Goal: Task Accomplishment & Management: Complete application form

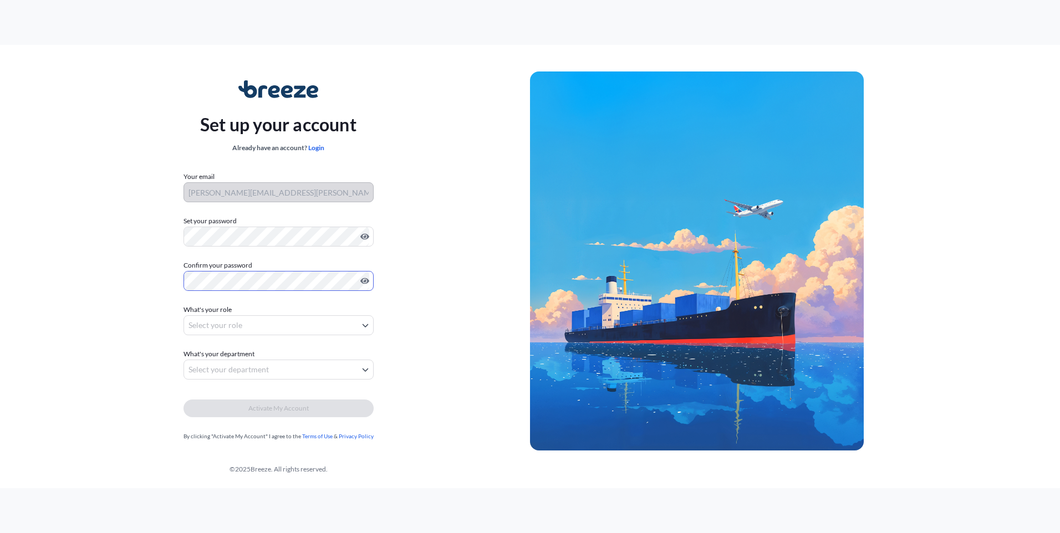
click at [215, 326] on body "Set up your account Already have an account? Login Your email fernando.aguiar@j…" at bounding box center [530, 266] width 1060 height 533
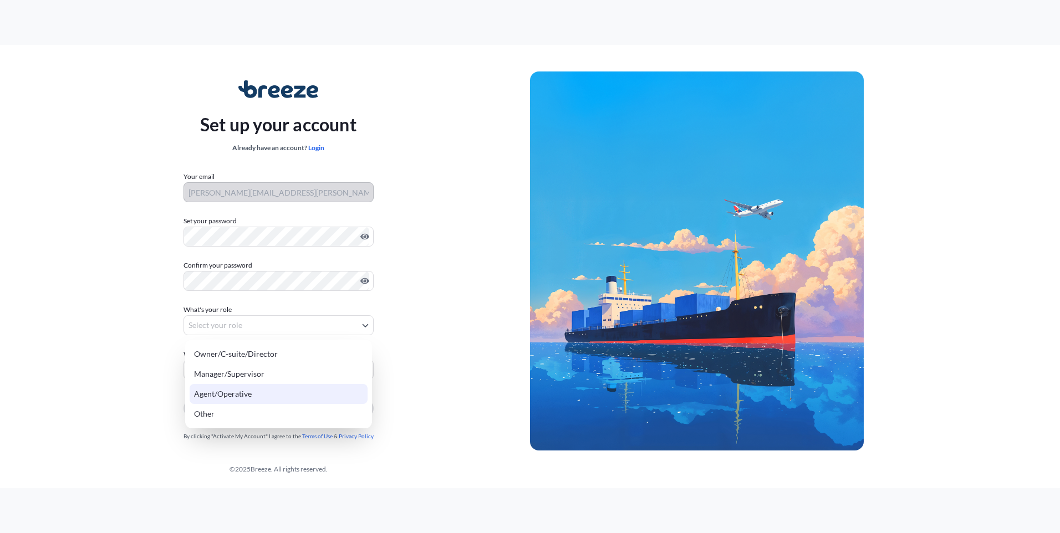
click at [250, 390] on div "Agent/Operative" at bounding box center [279, 394] width 178 height 20
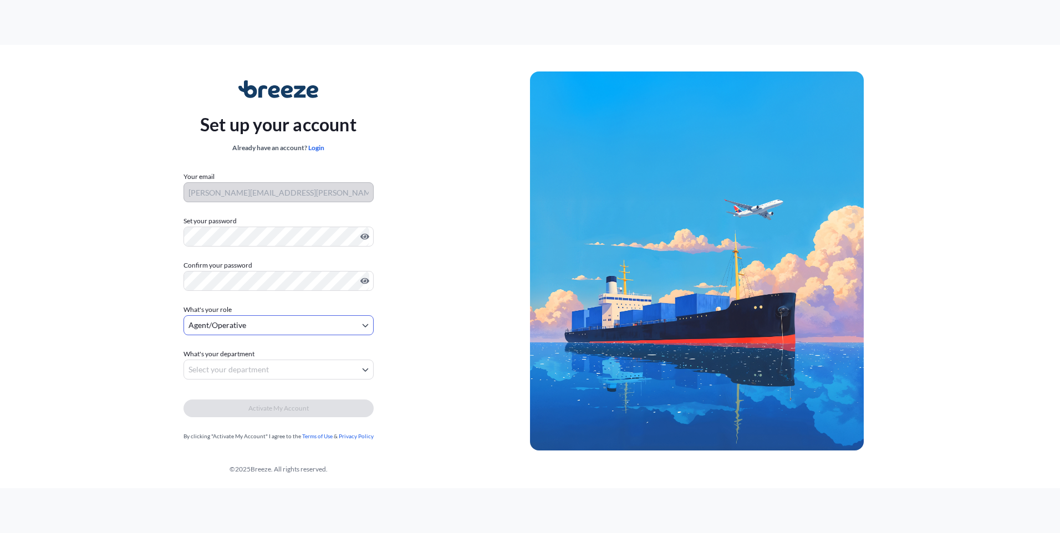
click at [246, 329] on body "Set up your account Already have an account? Login Your email fernando.aguiar@j…" at bounding box center [530, 266] width 1060 height 533
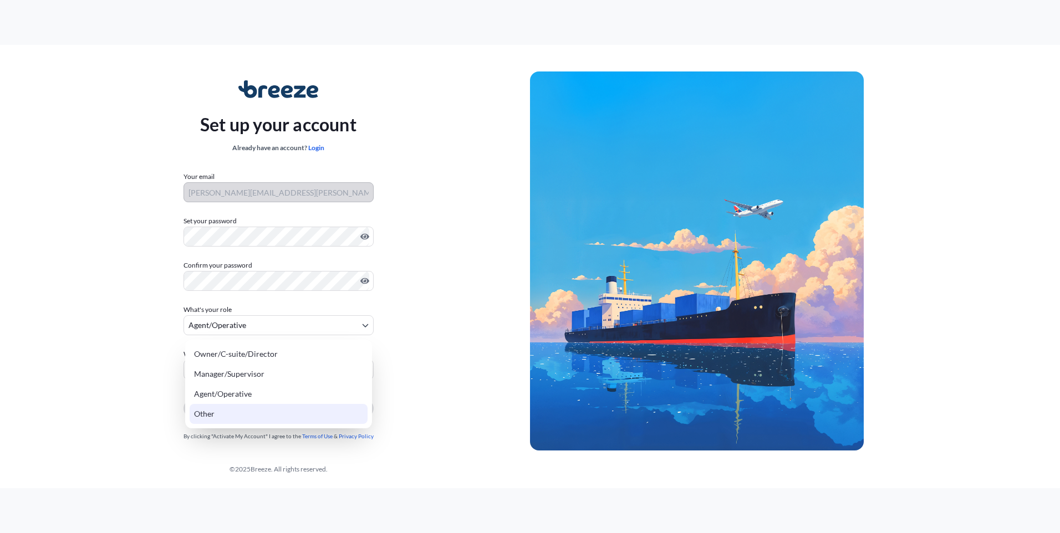
click at [203, 412] on div "Other" at bounding box center [279, 414] width 178 height 20
select select "other"
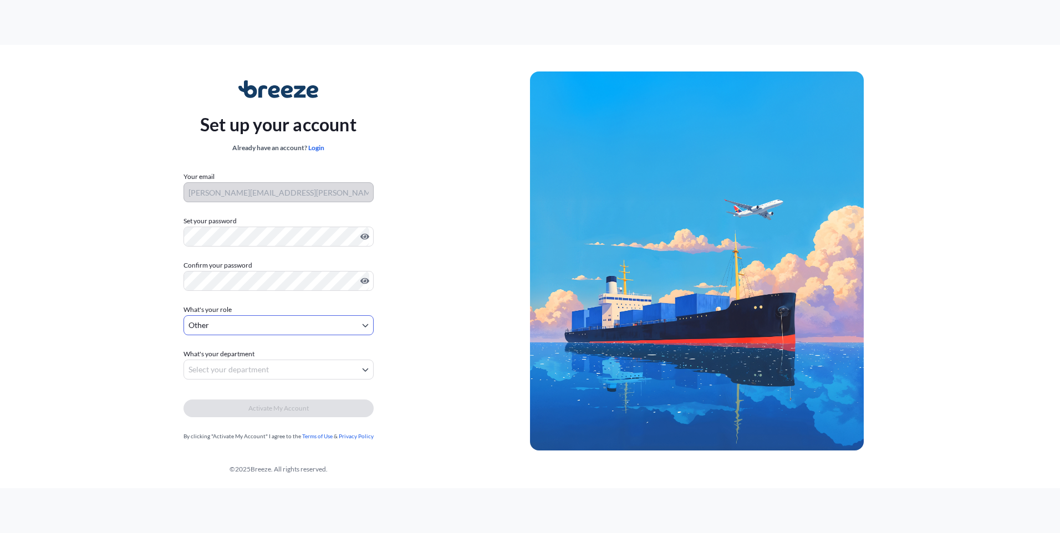
click at [216, 369] on body "Set up your account Already have an account? Login Your email fernando.aguiar@j…" at bounding box center [530, 266] width 1060 height 533
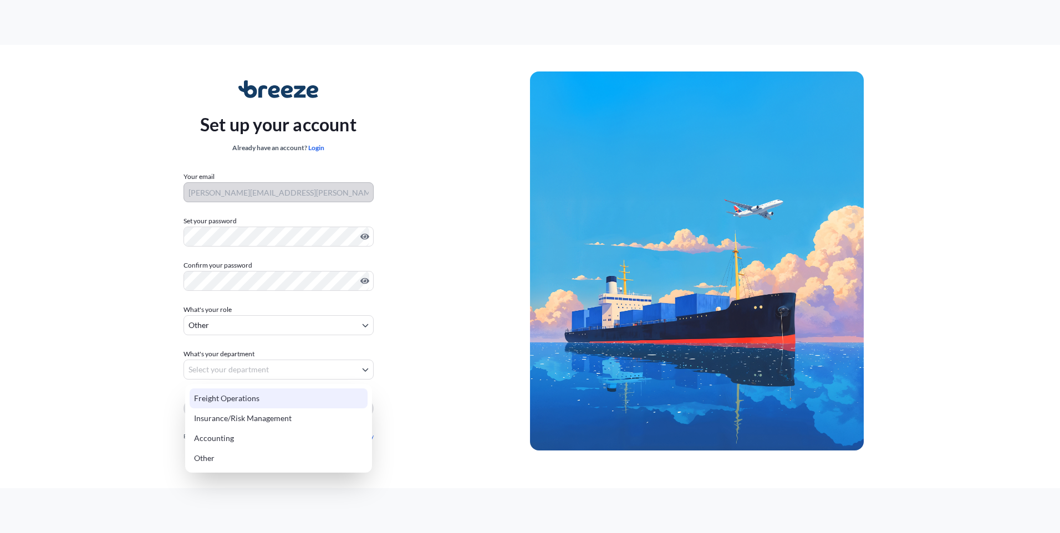
click at [244, 400] on div "Freight Operations" at bounding box center [279, 399] width 178 height 20
select select "freight operations"
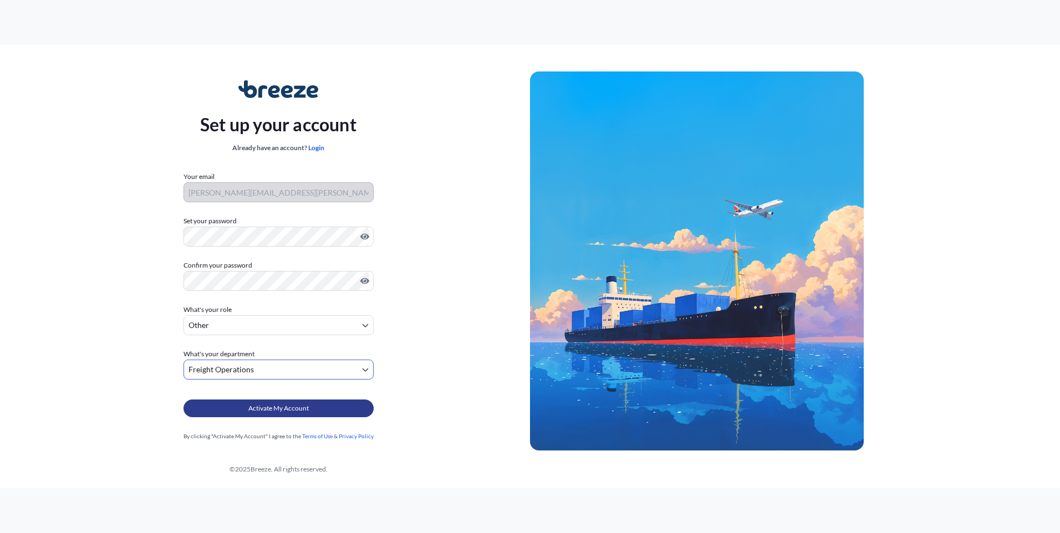
click at [288, 406] on span "Activate My Account" at bounding box center [278, 408] width 60 height 11
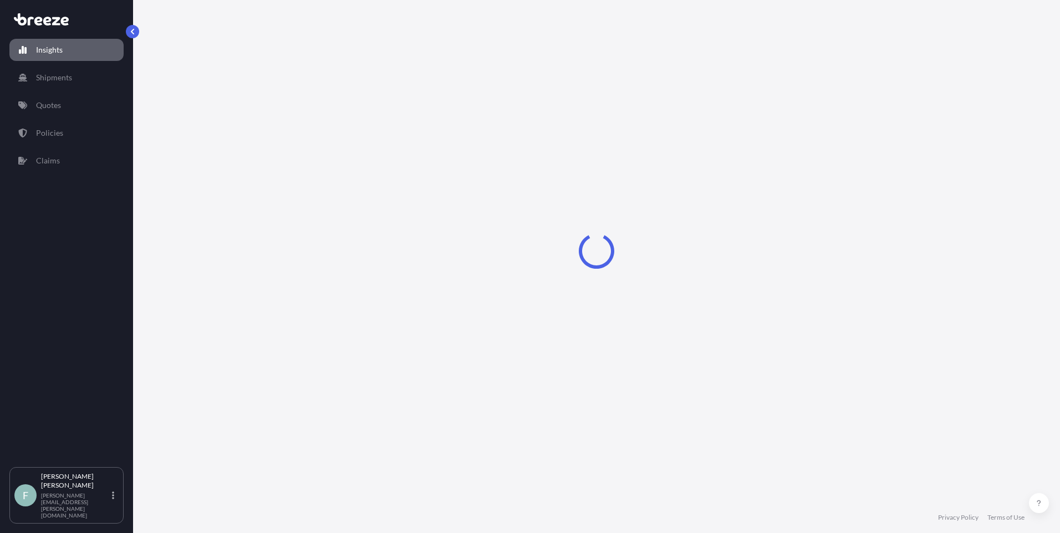
select select "2025"
